Goal: Obtain resource: Download file/media

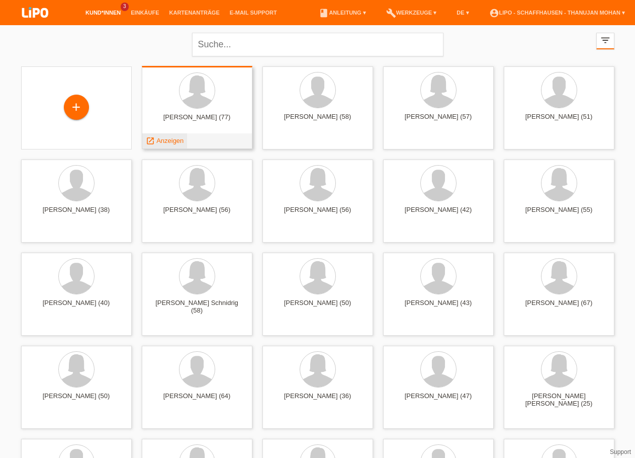
click at [171, 141] on span "Anzeigen" at bounding box center [169, 141] width 27 height 8
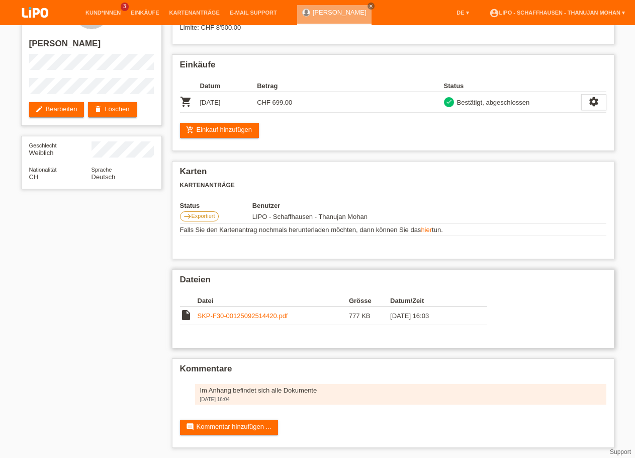
scroll to position [51, 0]
click at [243, 313] on link "SKP-F30-00125092514420.pdf" at bounding box center [243, 316] width 91 height 8
click at [249, 313] on link "SKP-F30-00125092514420.pdf" at bounding box center [243, 316] width 91 height 8
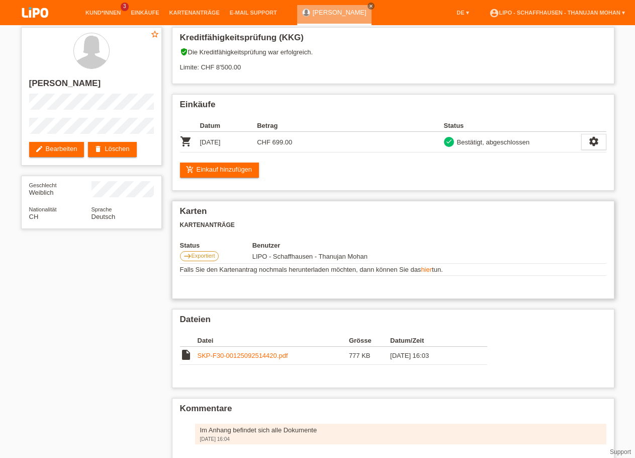
scroll to position [0, 0]
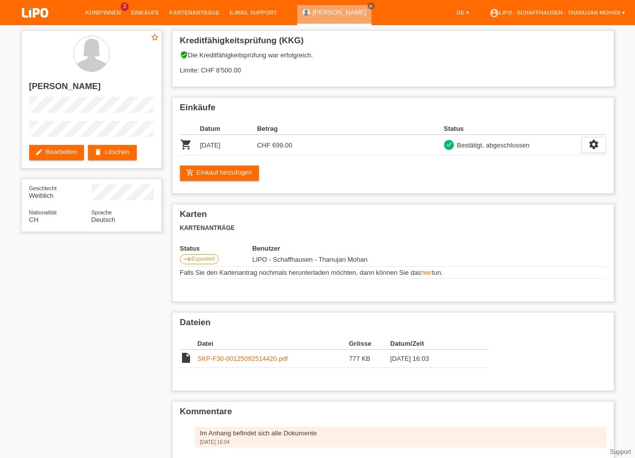
click at [40, 9] on img at bounding box center [35, 13] width 50 height 27
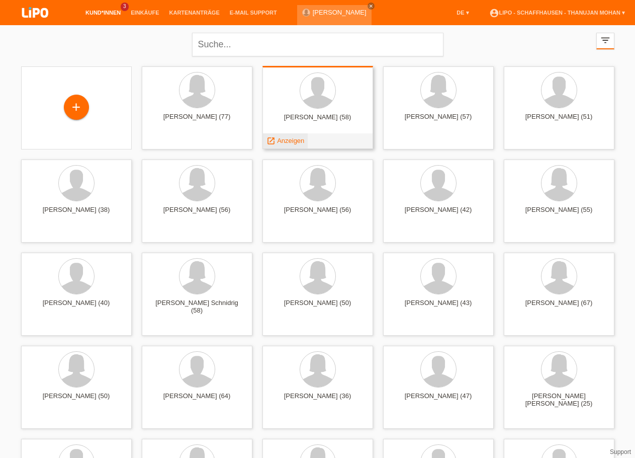
click at [293, 140] on span "Anzeigen" at bounding box center [290, 141] width 27 height 8
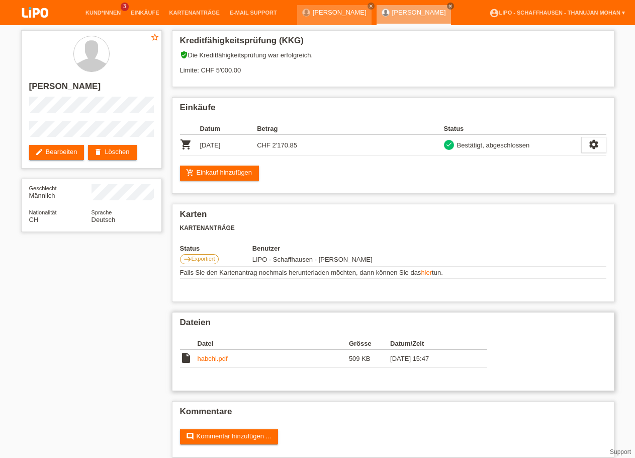
click at [216, 362] on link "habchi.pdf" at bounding box center [213, 359] width 30 height 8
click at [36, 17] on img at bounding box center [35, 13] width 50 height 27
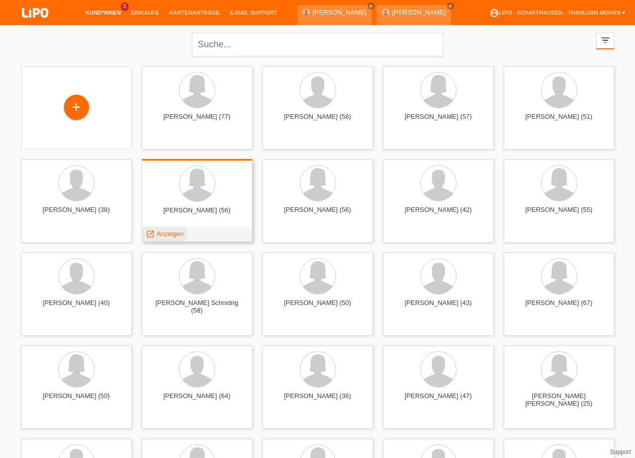
click at [179, 234] on span "Anzeigen" at bounding box center [169, 234] width 27 height 8
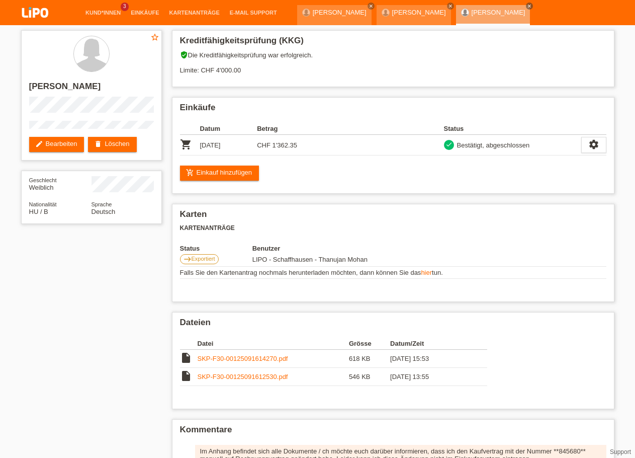
click at [40, 18] on img at bounding box center [35, 13] width 50 height 27
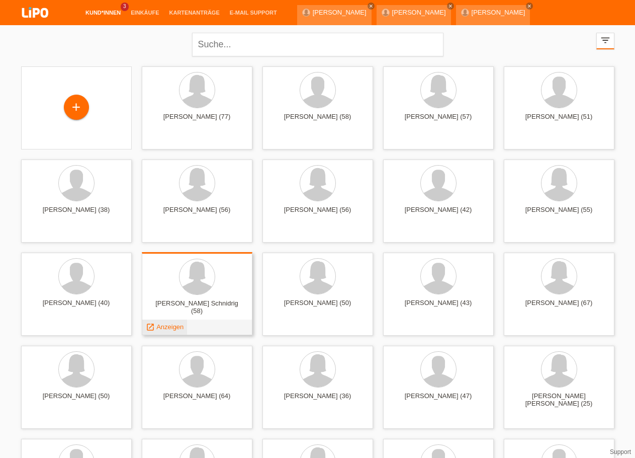
click at [178, 328] on span "Anzeigen" at bounding box center [169, 327] width 27 height 8
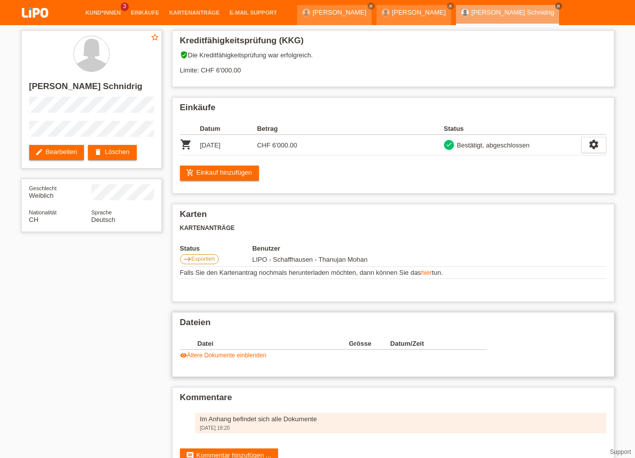
click at [243, 359] on link "visibility Ältere Dokumente einblenden" at bounding box center [223, 354] width 86 height 7
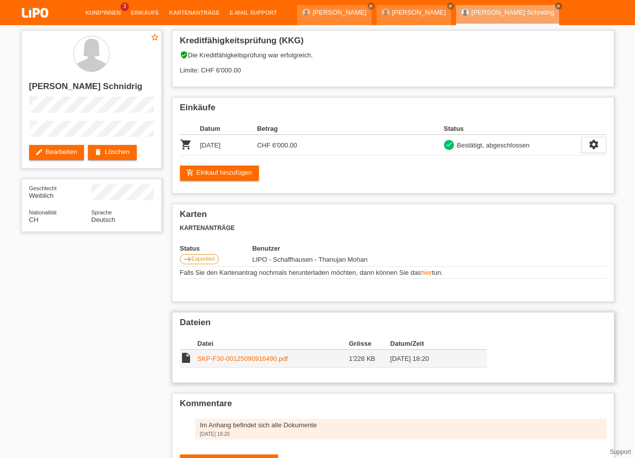
click at [244, 362] on link "SKP-F30-00125090916490.pdf" at bounding box center [243, 359] width 91 height 8
click at [30, 17] on img at bounding box center [35, 13] width 50 height 27
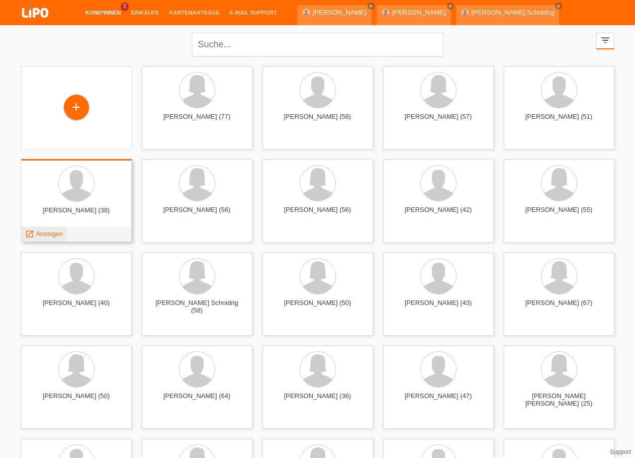
click at [55, 233] on span "Anzeigen" at bounding box center [49, 234] width 27 height 8
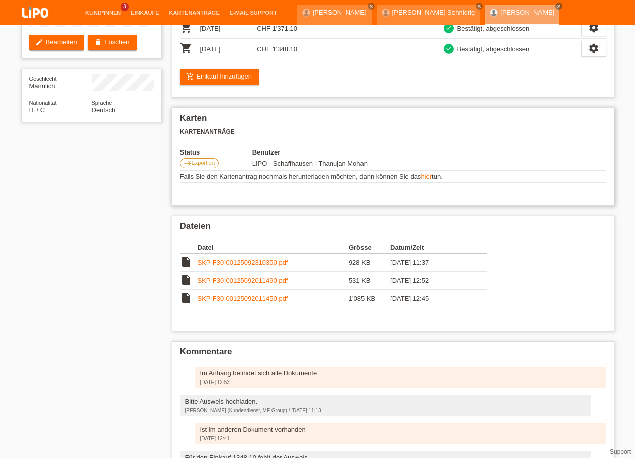
scroll to position [103, 0]
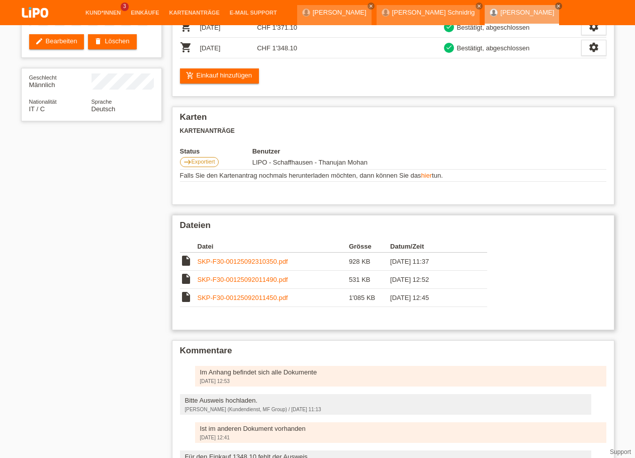
click at [245, 301] on link "SKP-F30-00125092011450.pdf" at bounding box center [243, 298] width 91 height 8
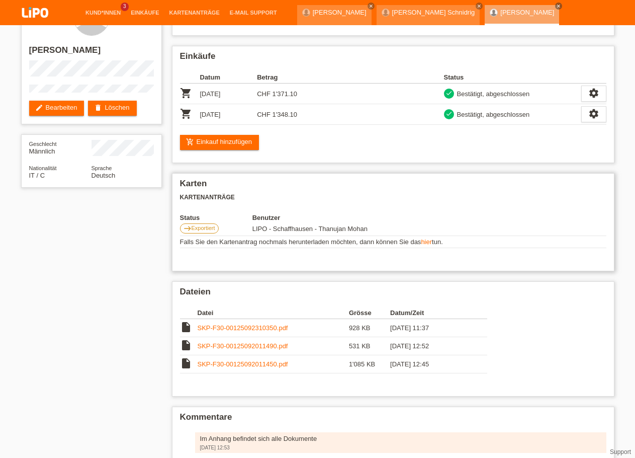
scroll to position [0, 0]
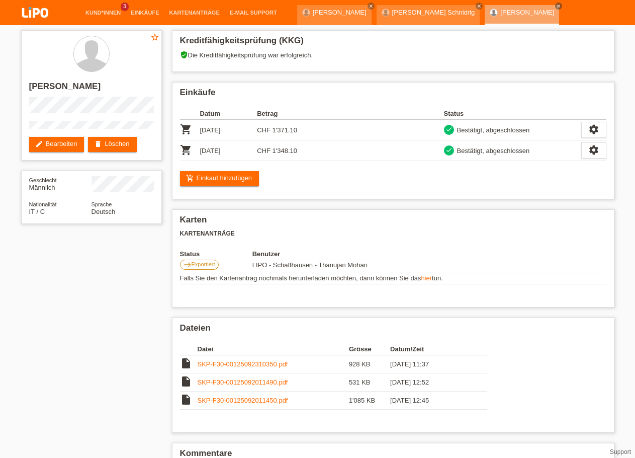
click at [47, 14] on img at bounding box center [35, 13] width 50 height 27
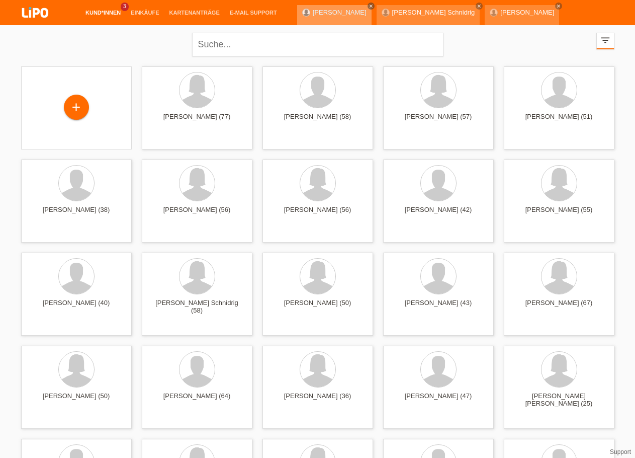
click at [370, 5] on icon "close" at bounding box center [371, 6] width 5 height 5
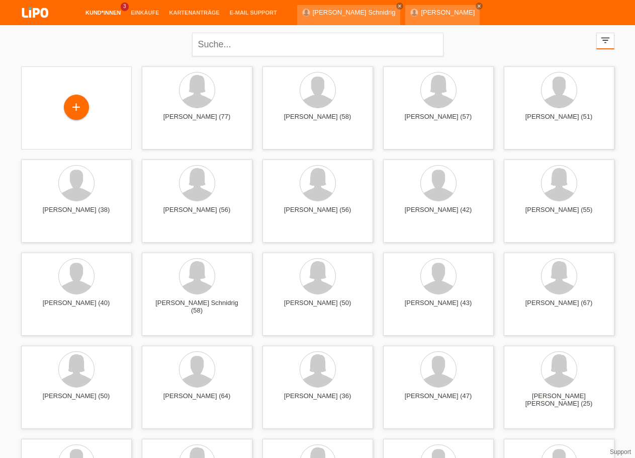
click at [397, 5] on icon "close" at bounding box center [399, 6] width 5 height 5
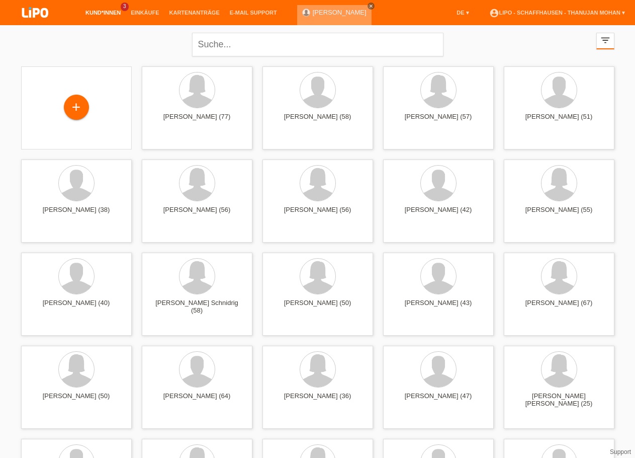
click at [369, 6] on icon "close" at bounding box center [371, 6] width 5 height 5
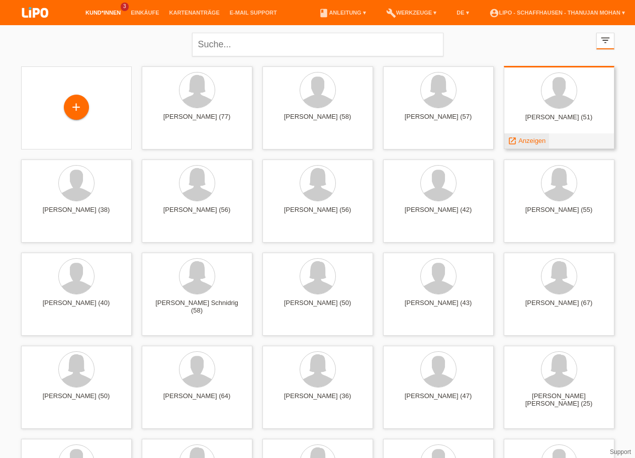
click at [540, 142] on span "Anzeigen" at bounding box center [531, 141] width 27 height 8
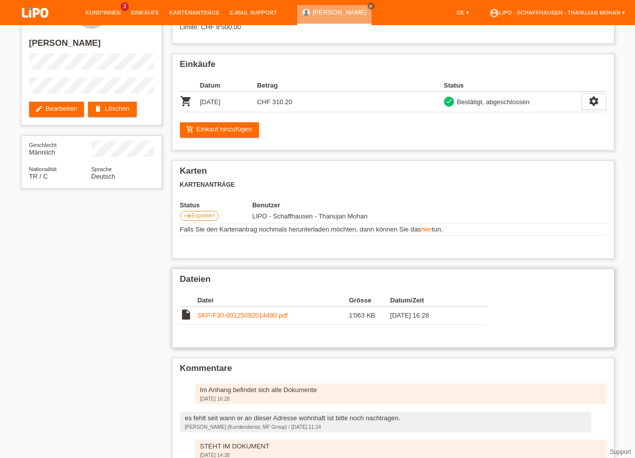
scroll to position [51, 0]
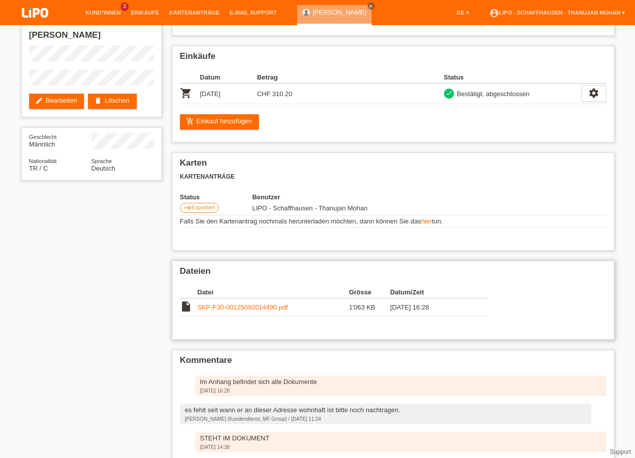
click at [237, 311] on link "SKP-F30-00125092014490.pdf" at bounding box center [243, 307] width 91 height 8
